Goal: Ask a question: Seek information or help from site administrators or community

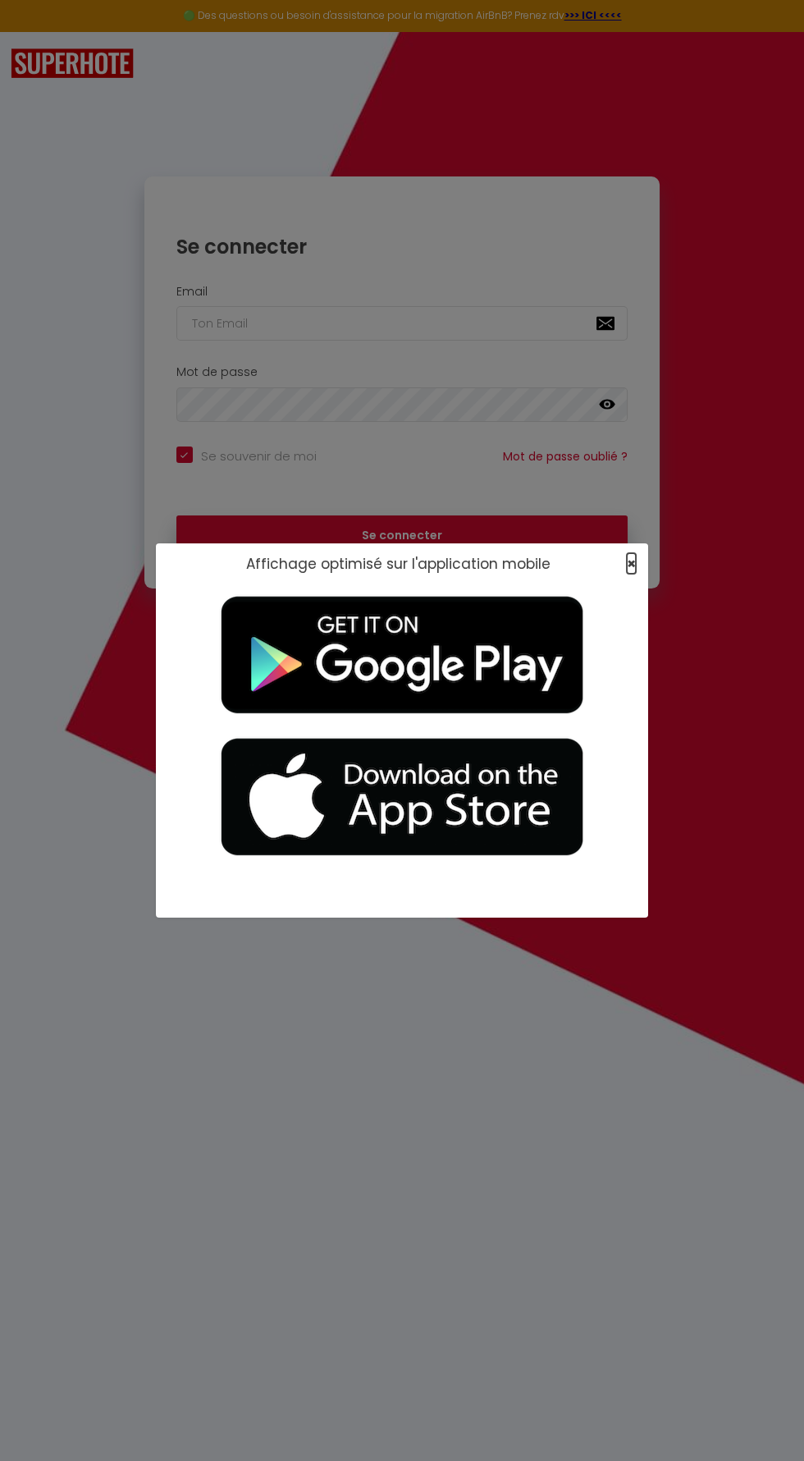
click at [631, 563] on span "×" at bounding box center [631, 563] width 9 height 21
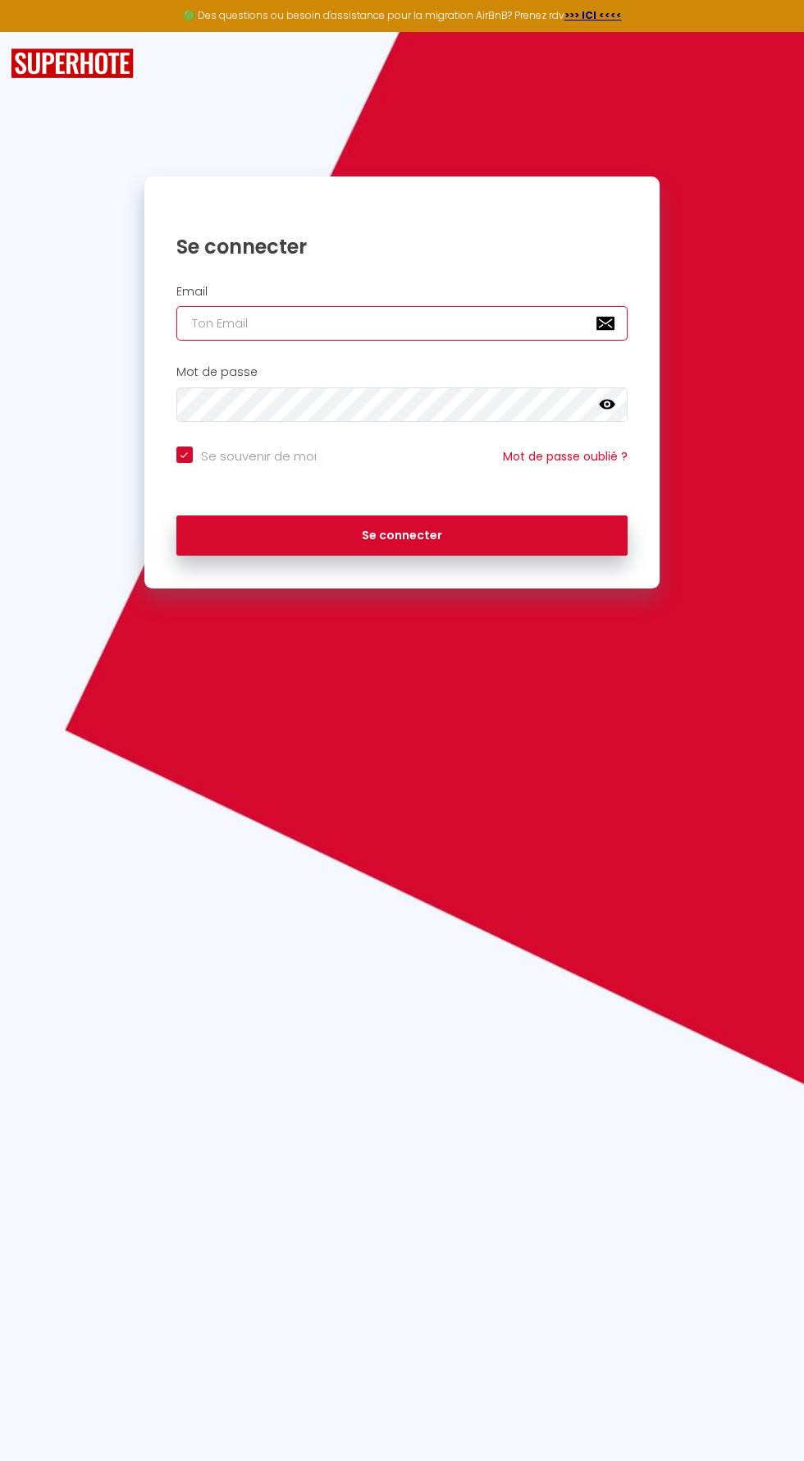
click at [452, 328] on input "email" at bounding box center [402, 323] width 452 height 34
type input "[EMAIL_ADDRESS][DOMAIN_NAME]"
click at [176, 515] on button "Se connecter" at bounding box center [402, 535] width 452 height 41
checkbox input "true"
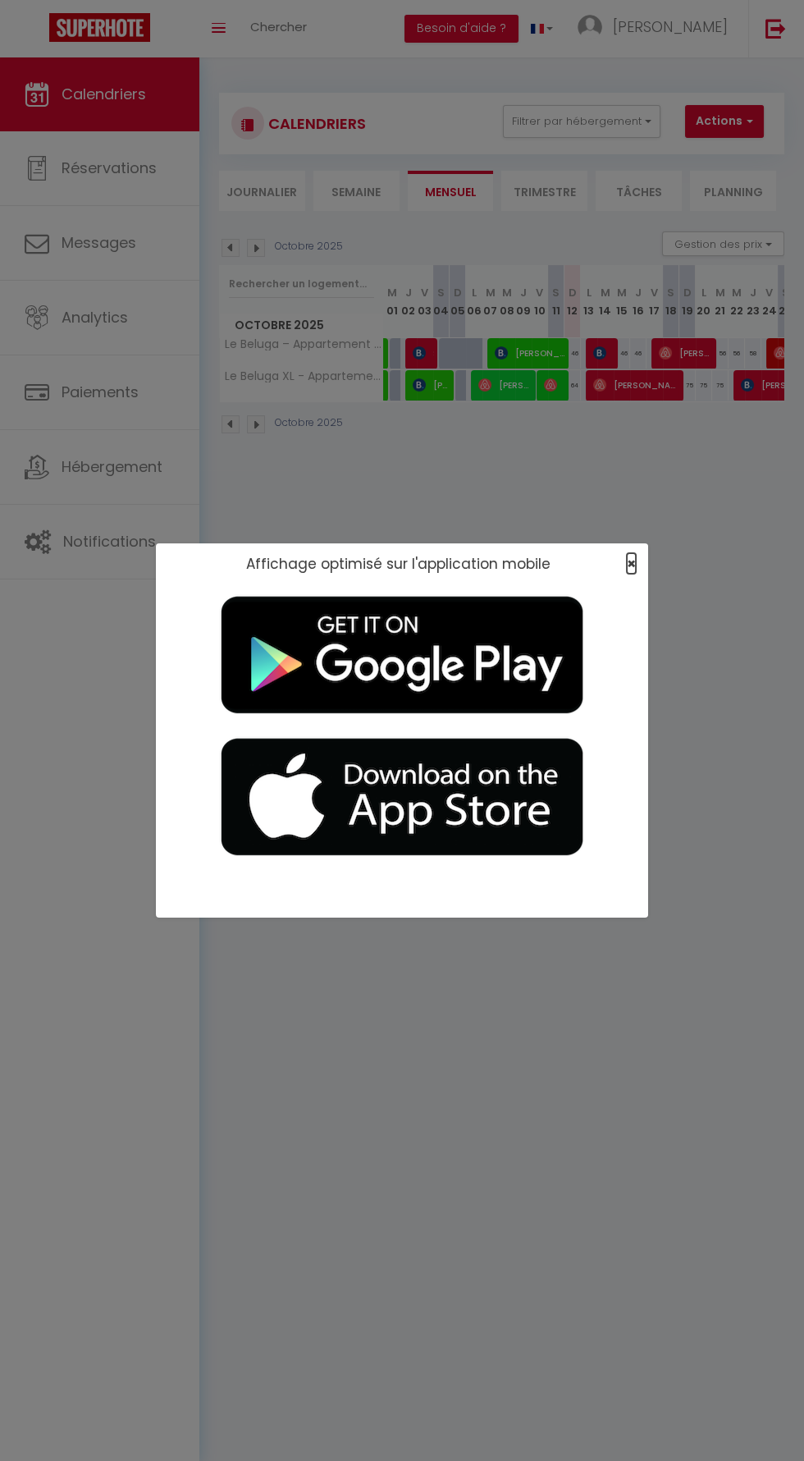
click at [631, 563] on span "×" at bounding box center [631, 563] width 9 height 21
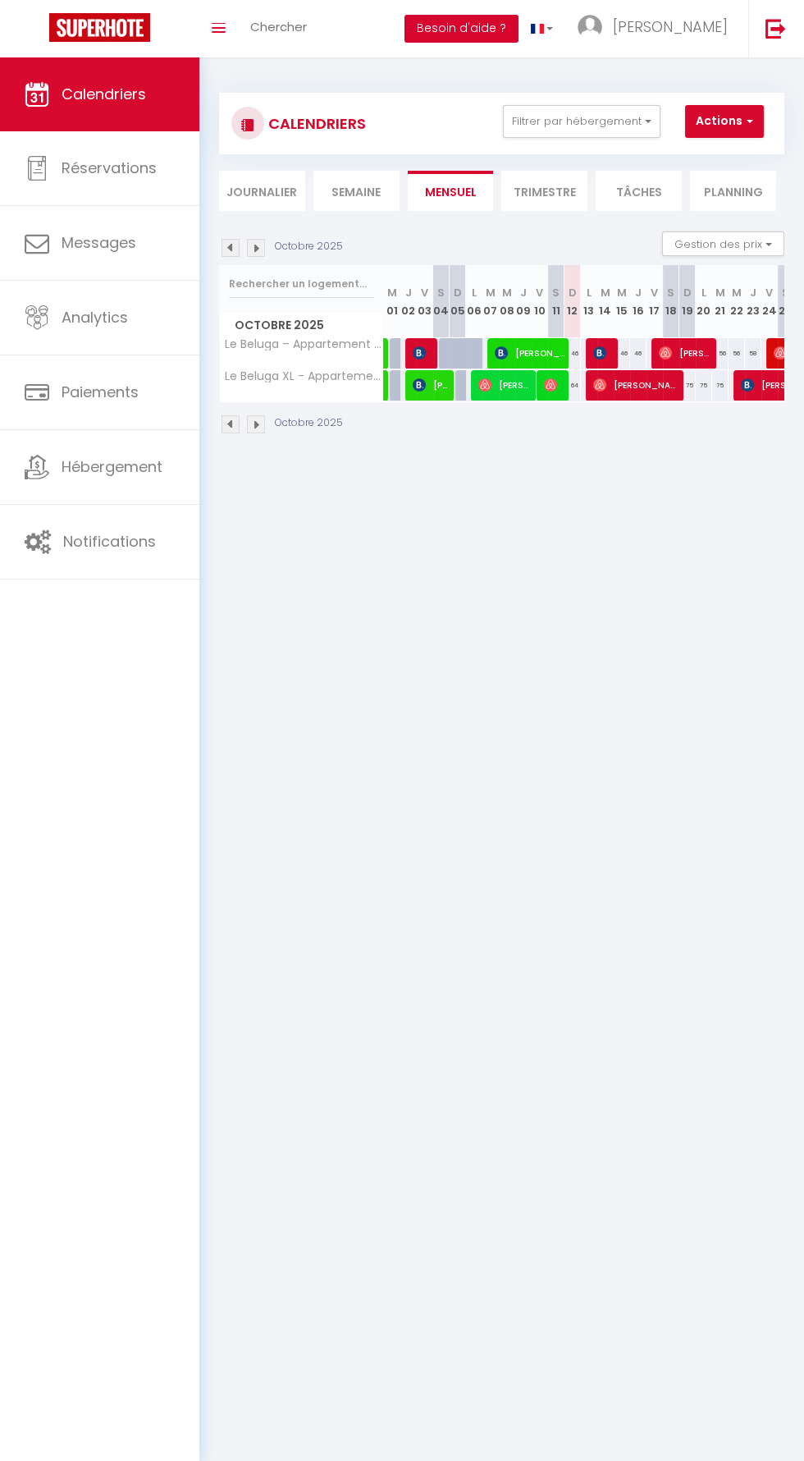
click at [519, 34] on button "Besoin d'aide ?" at bounding box center [462, 29] width 114 height 28
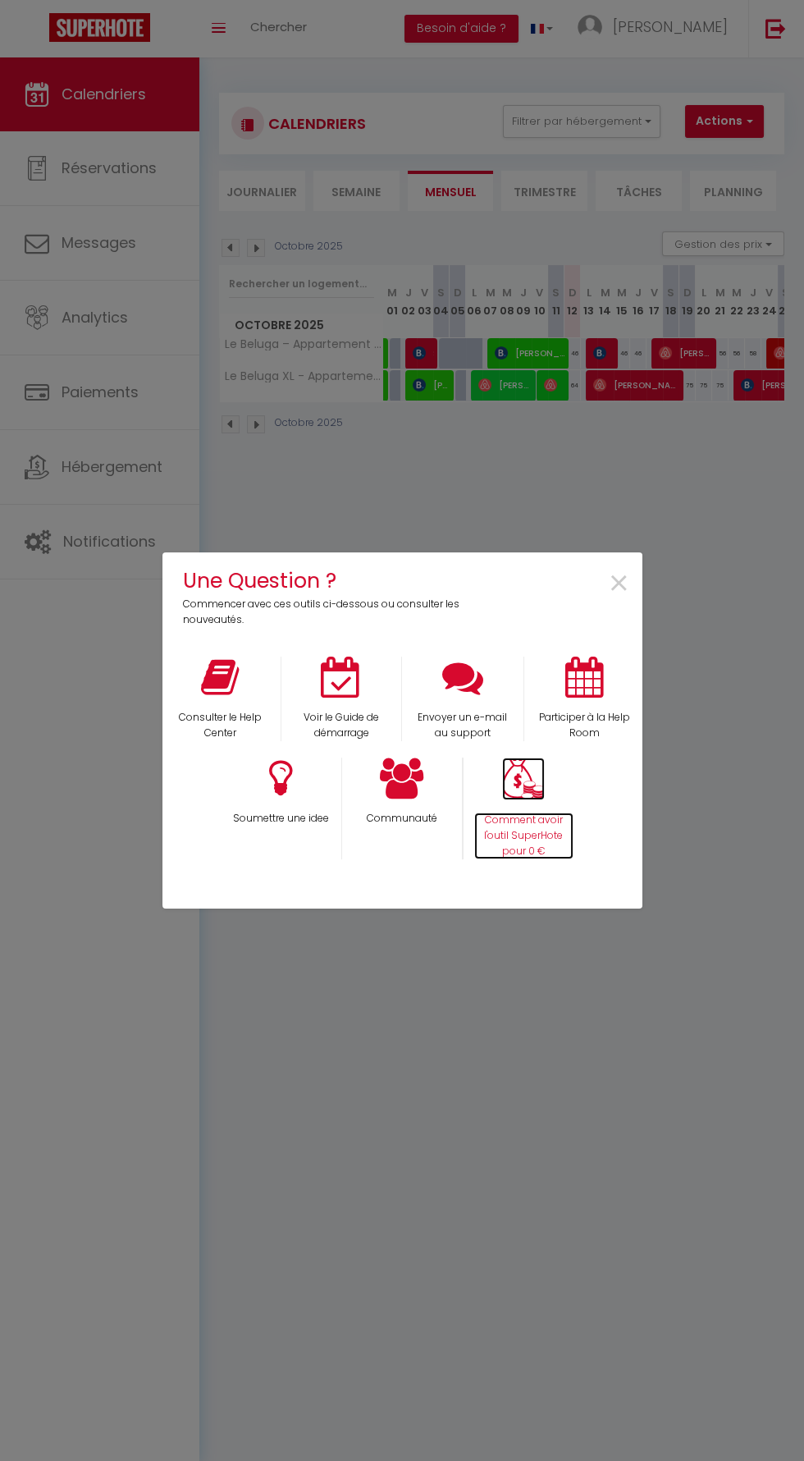
click at [547, 819] on p "Comment avoir l'outil SuperHote pour 0 €" at bounding box center [523, 835] width 99 height 47
